Goal: Transaction & Acquisition: Purchase product/service

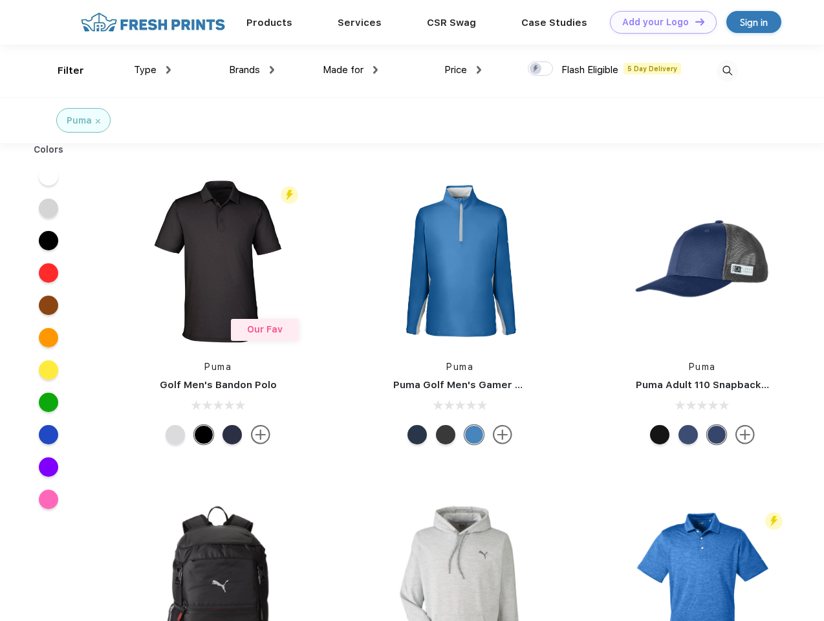
scroll to position [1, 0]
click at [659, 22] on link "Add your Logo Design Tool" at bounding box center [663, 22] width 107 height 23
click at [0, 0] on div "Design Tool" at bounding box center [0, 0] width 0 height 0
click at [694, 21] on link "Add your Logo Design Tool" at bounding box center [663, 22] width 107 height 23
click at [62, 71] on div "Filter" at bounding box center [71, 70] width 27 height 15
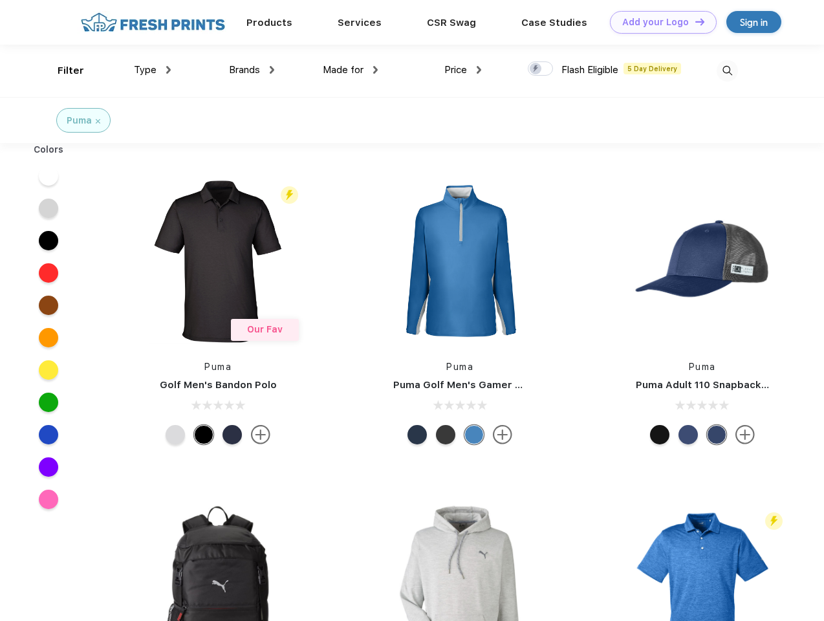
click at [153, 70] on span "Type" at bounding box center [145, 70] width 23 height 12
click at [252, 70] on span "Brands" at bounding box center [244, 70] width 31 height 12
click at [351, 70] on span "Made for" at bounding box center [343, 70] width 41 height 12
click at [463, 70] on span "Price" at bounding box center [456, 70] width 23 height 12
click at [541, 69] on div at bounding box center [540, 68] width 25 height 14
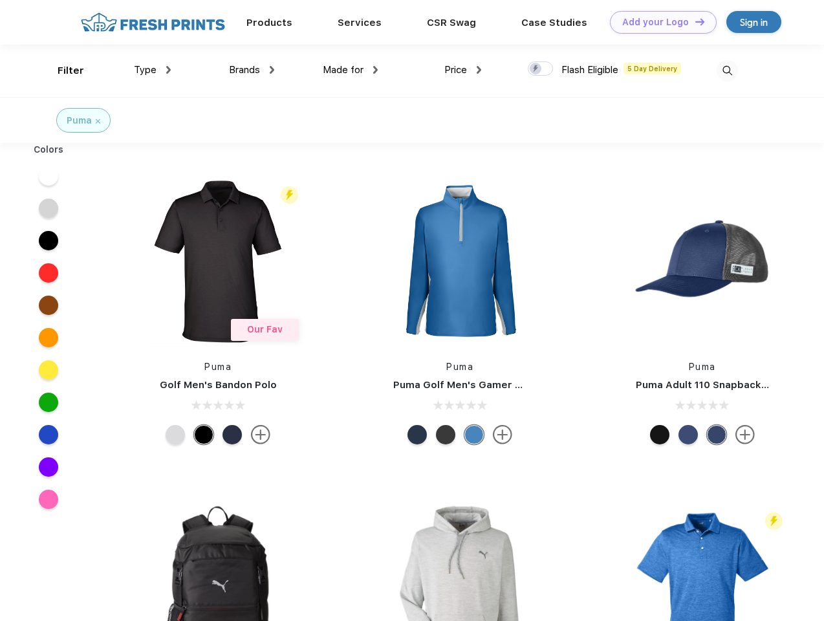
click at [536, 69] on input "checkbox" at bounding box center [532, 65] width 8 height 8
click at [727, 71] on img at bounding box center [727, 70] width 21 height 21
